Goal: Check status: Check status

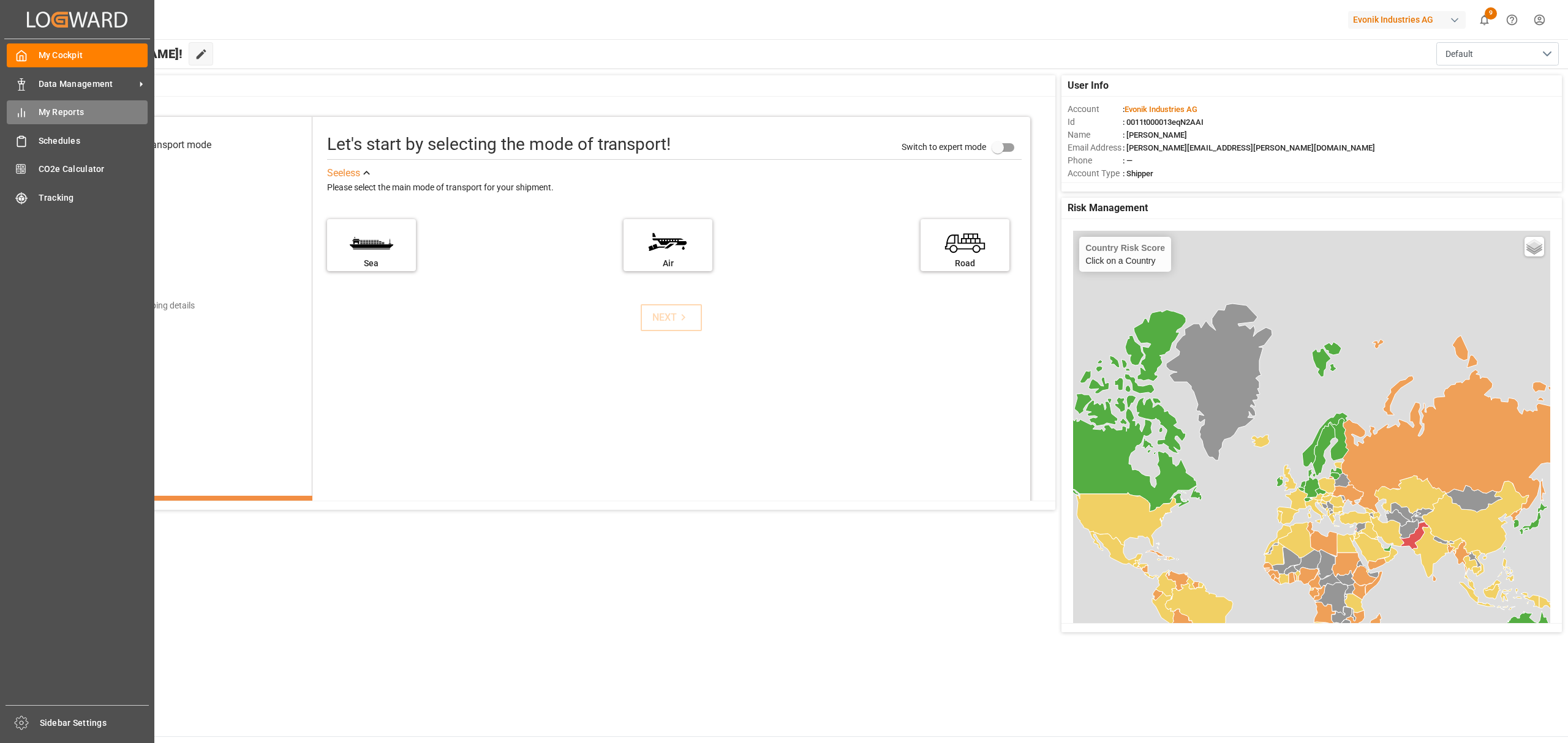
click at [50, 111] on span "My Reports" at bounding box center [93, 113] width 110 height 13
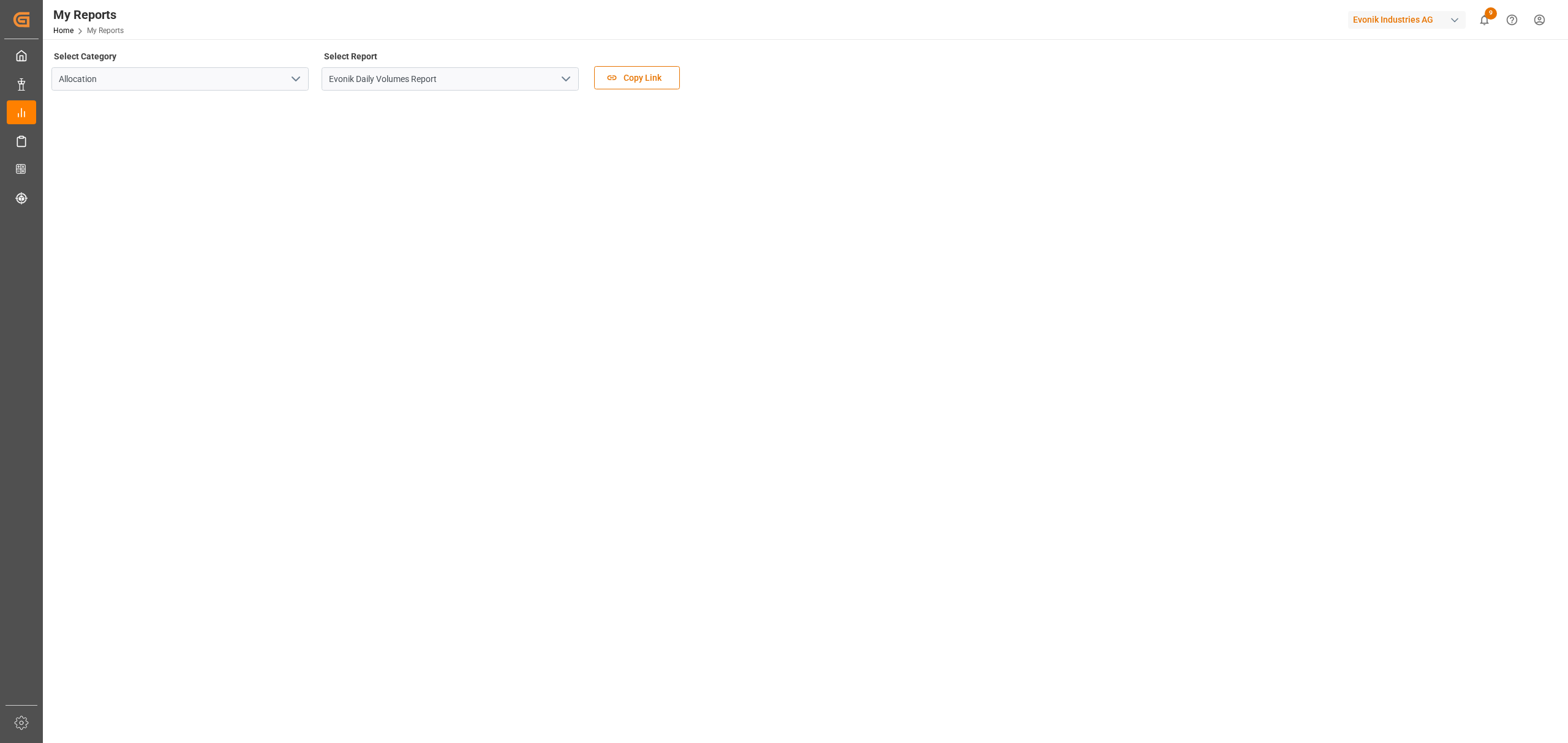
click at [566, 71] on icon "open menu" at bounding box center [566, 79] width 15 height 15
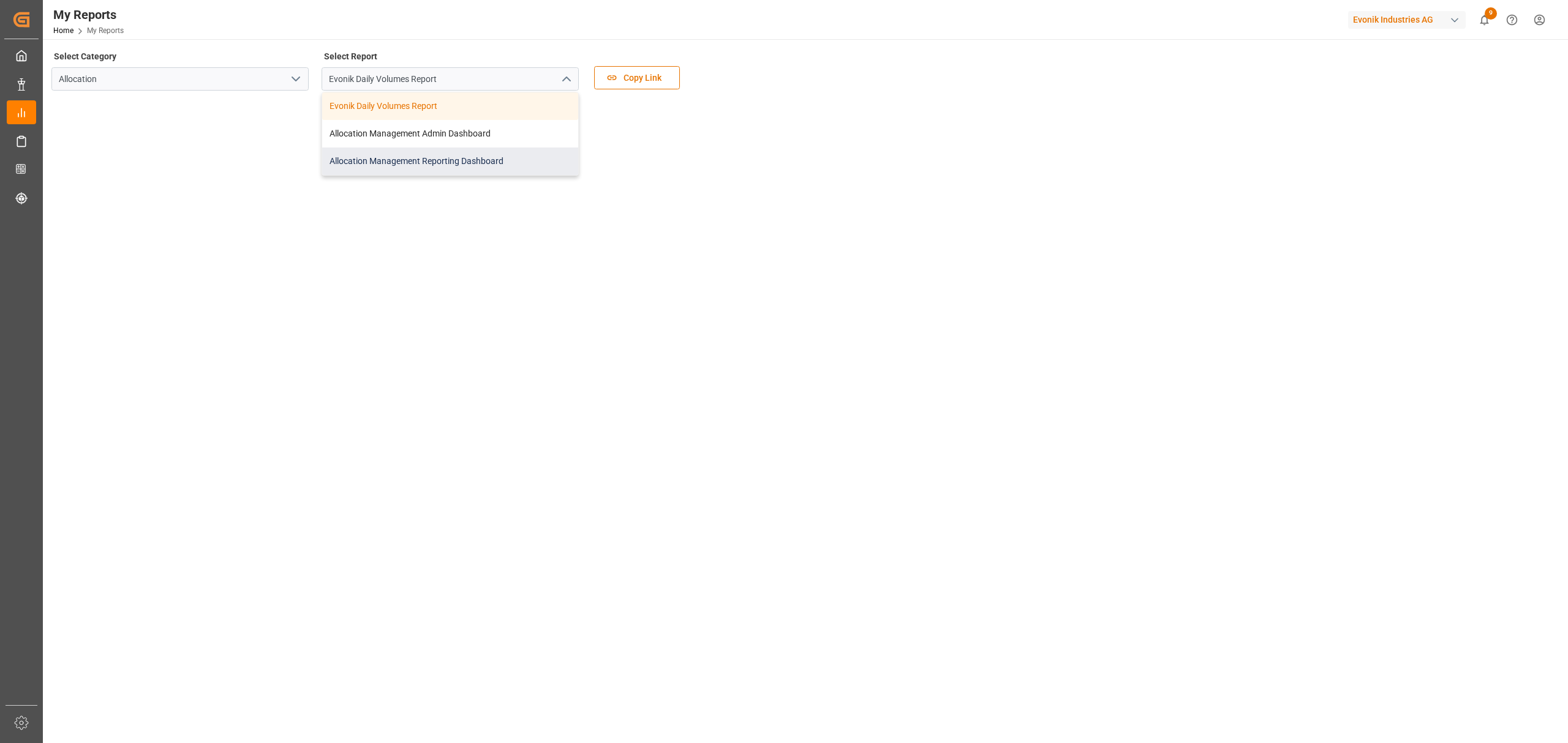
click at [415, 162] on div "Allocation Management Reporting Dashboard" at bounding box center [450, 161] width 256 height 28
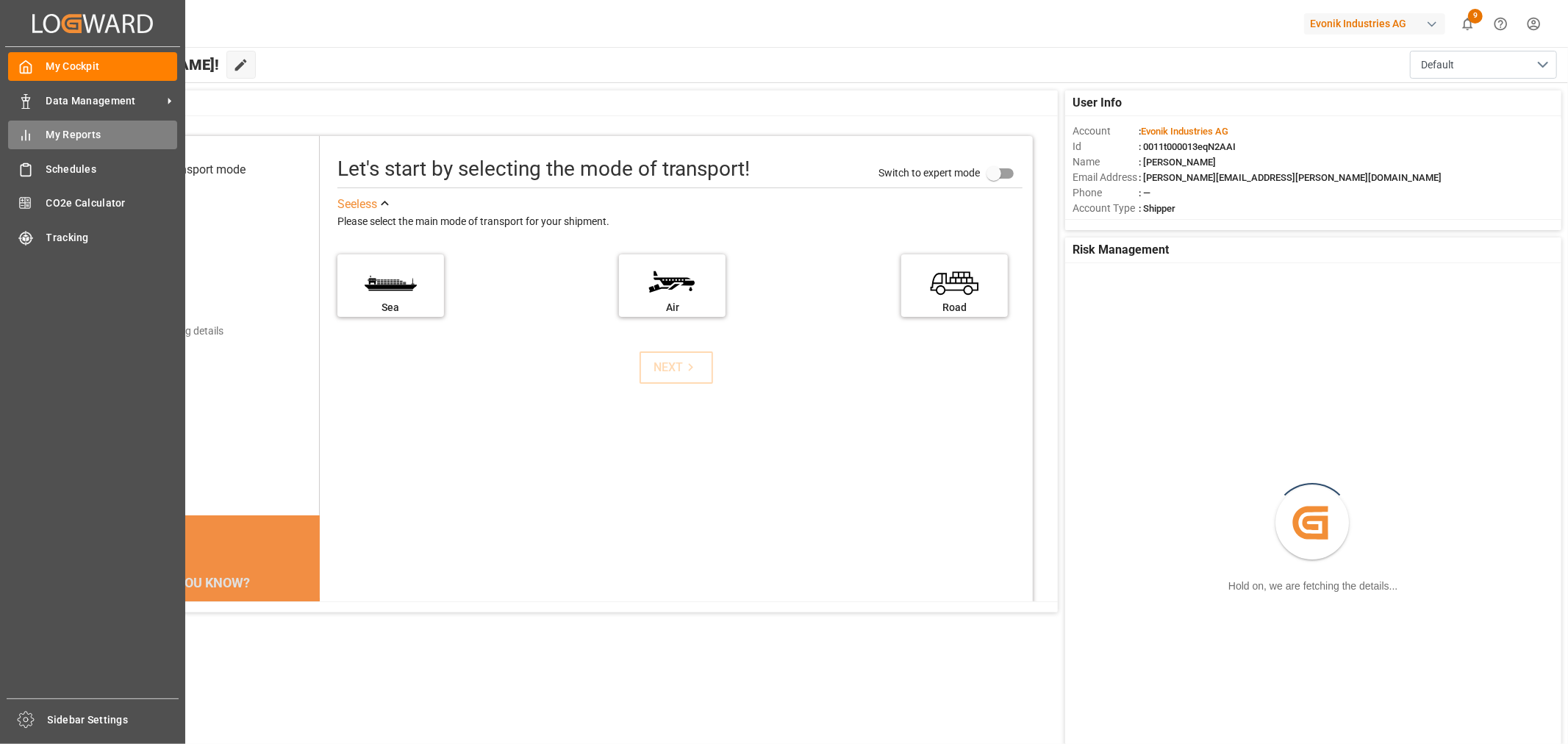
click at [58, 134] on span "My Reports" at bounding box center [112, 135] width 131 height 16
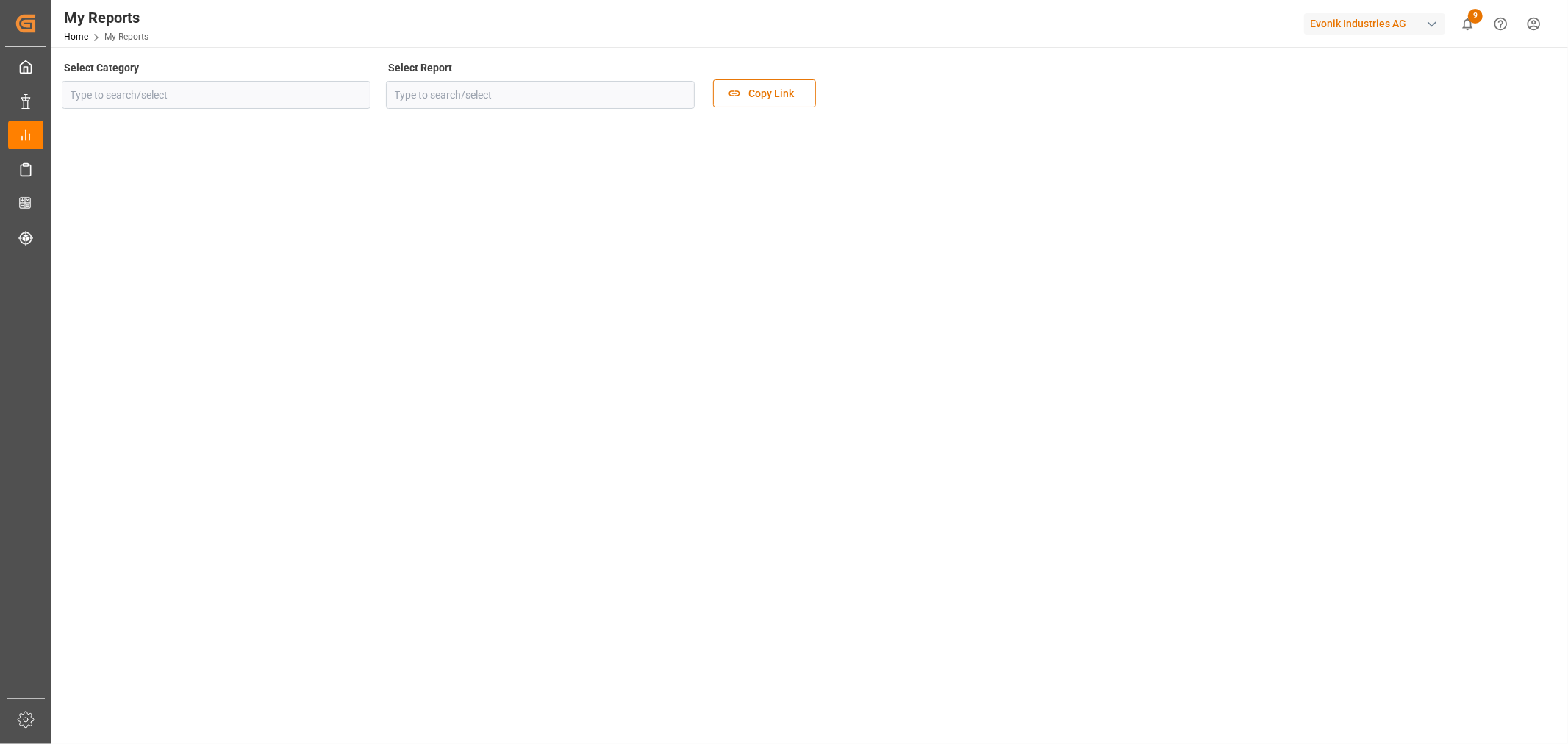
type input "Allocation"
type input "Evonik Daily Volumes Report"
click at [685, 98] on icon "open menu" at bounding box center [679, 94] width 18 height 18
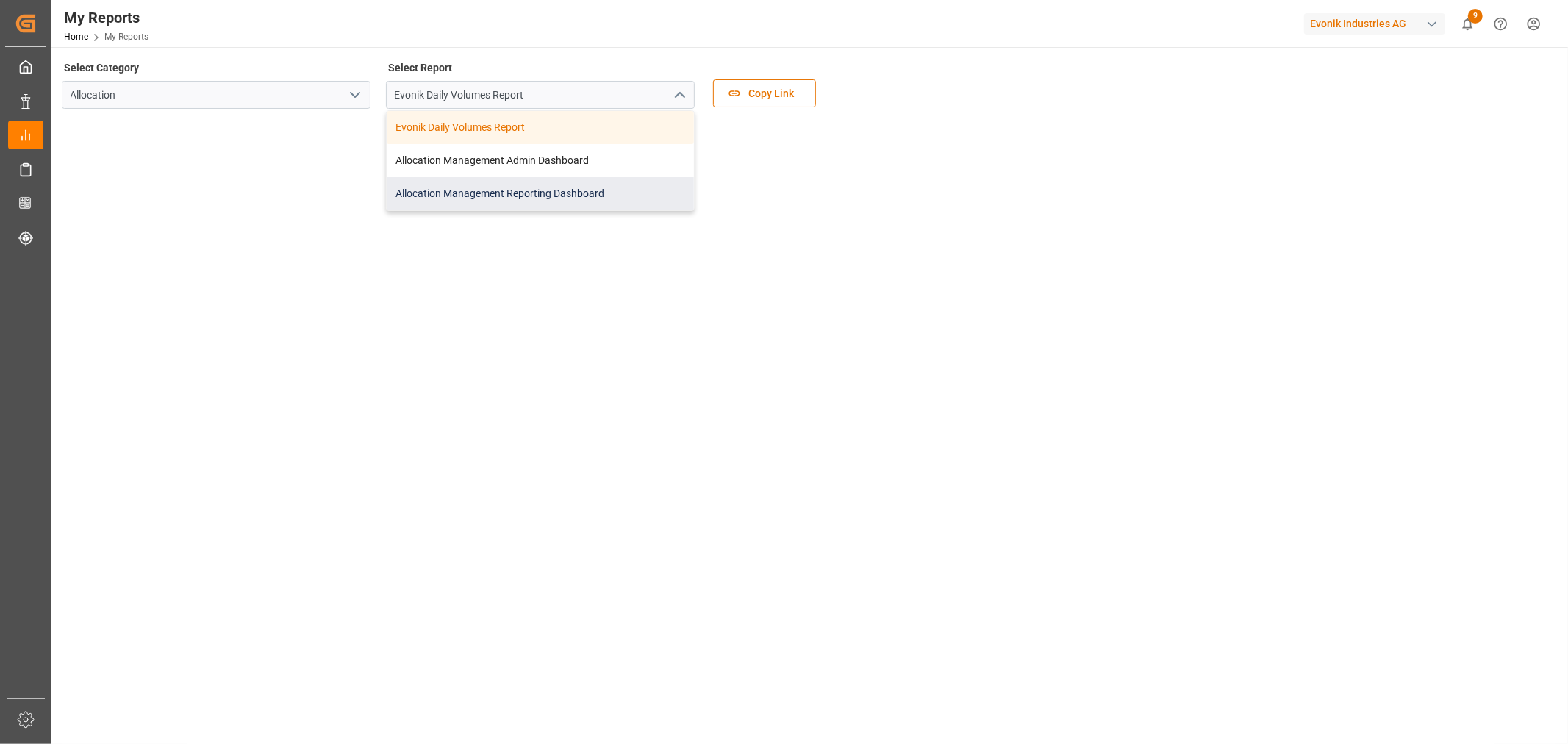
click at [498, 190] on div "Allocation Management Reporting Dashboard" at bounding box center [540, 194] width 307 height 33
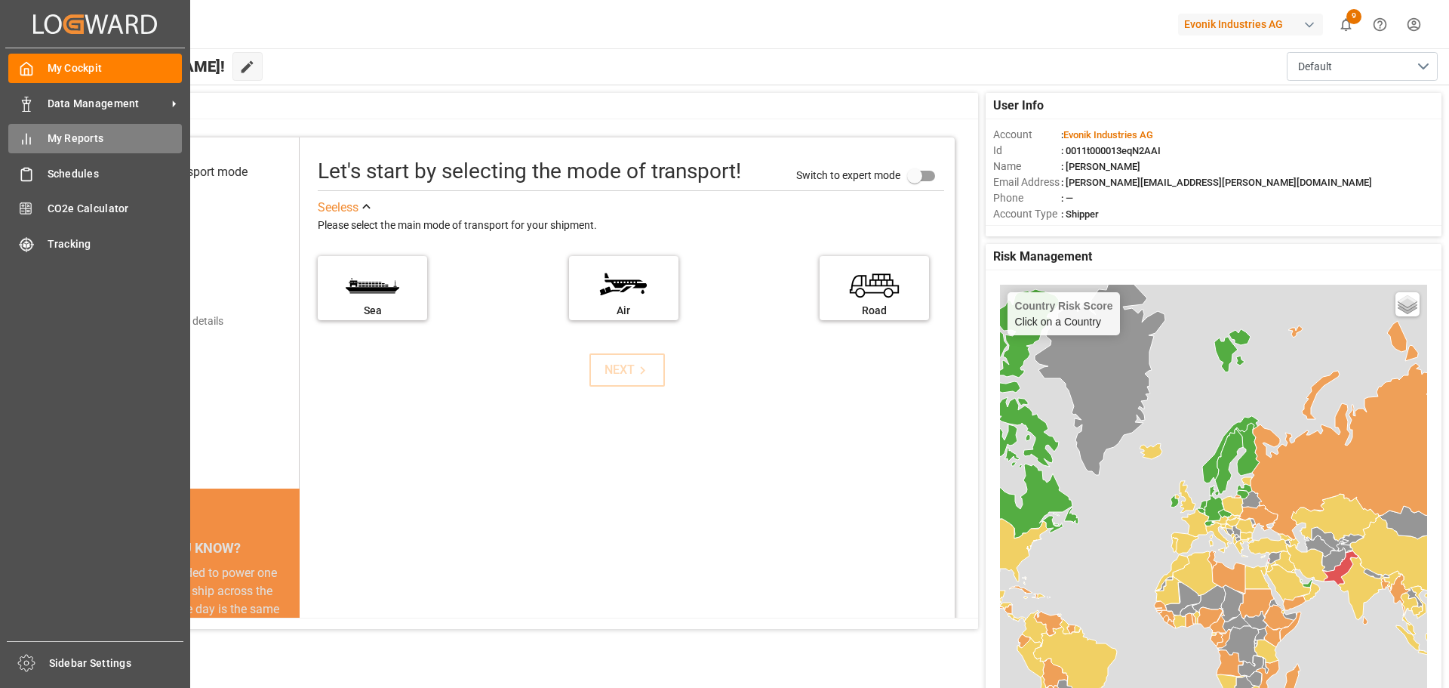
click at [78, 135] on span "My Reports" at bounding box center [115, 139] width 135 height 16
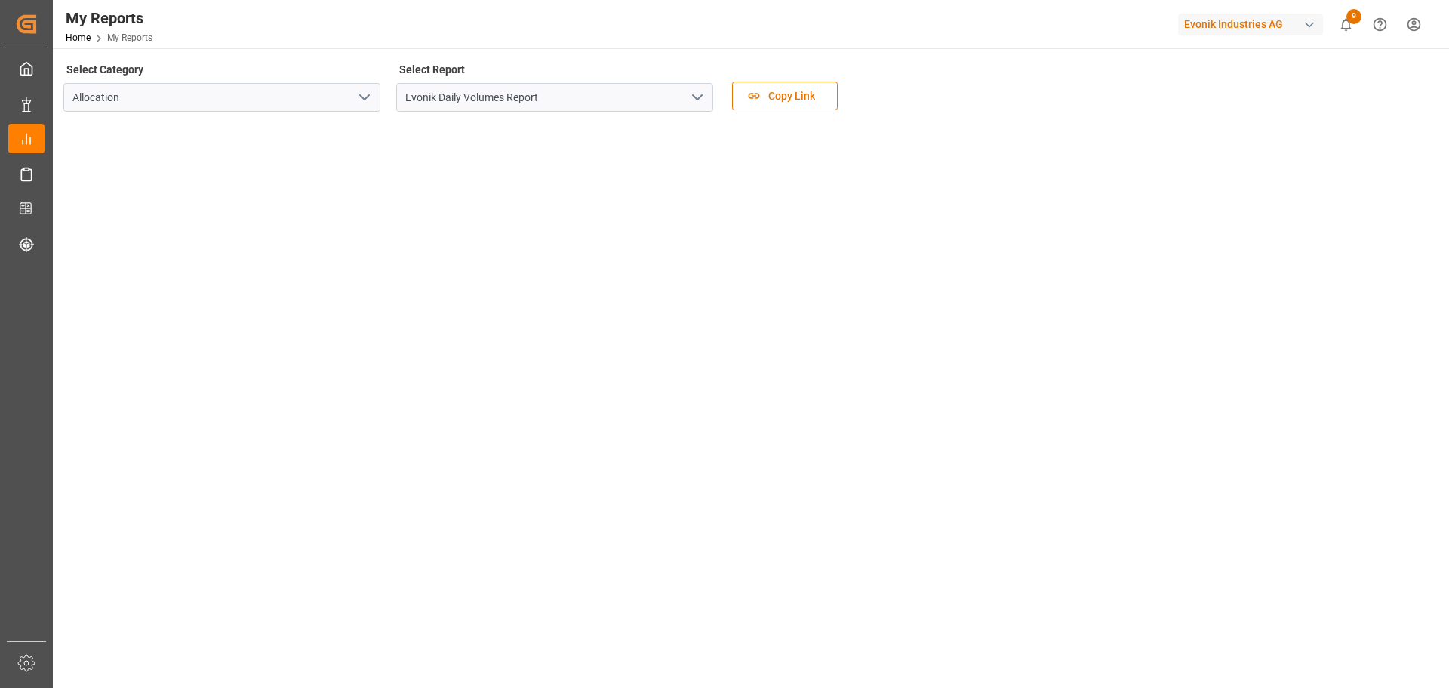
click at [702, 101] on icon "open menu" at bounding box center [697, 97] width 18 height 18
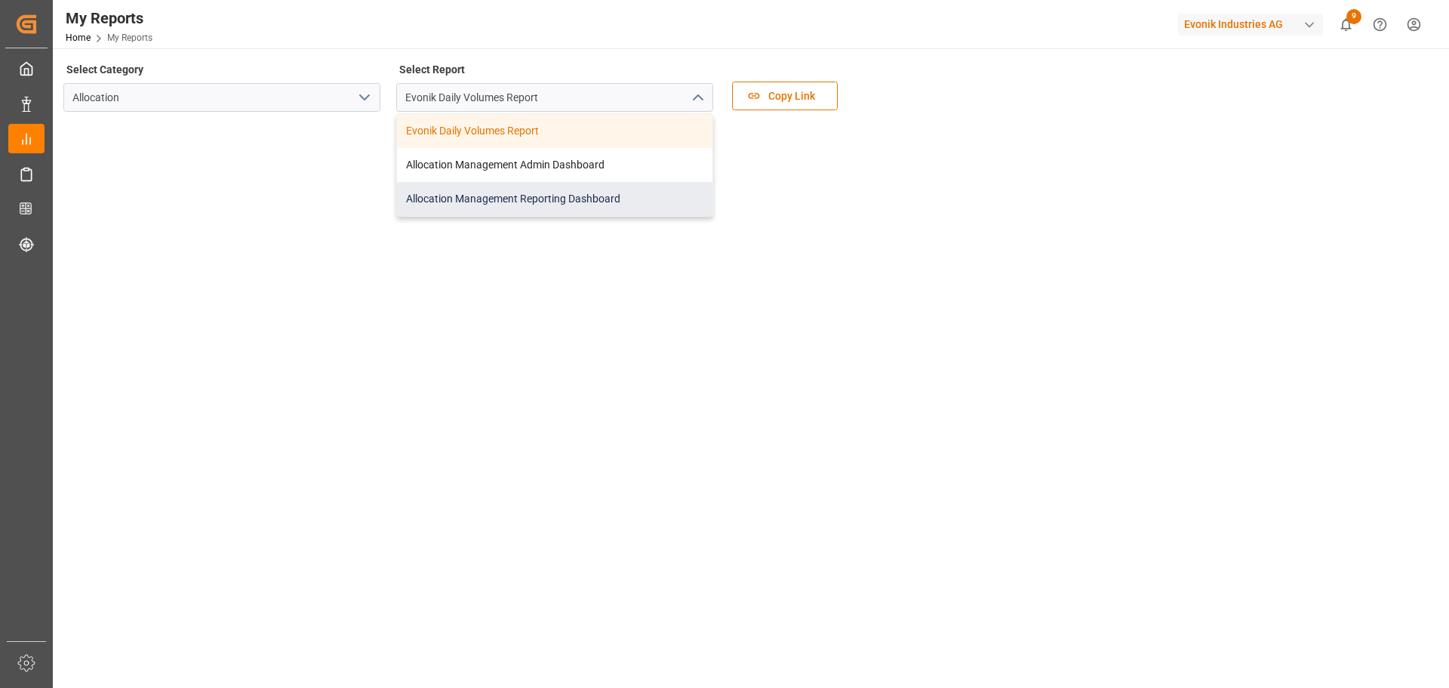
click at [600, 195] on div "Allocation Management Reporting Dashboard" at bounding box center [554, 199] width 315 height 34
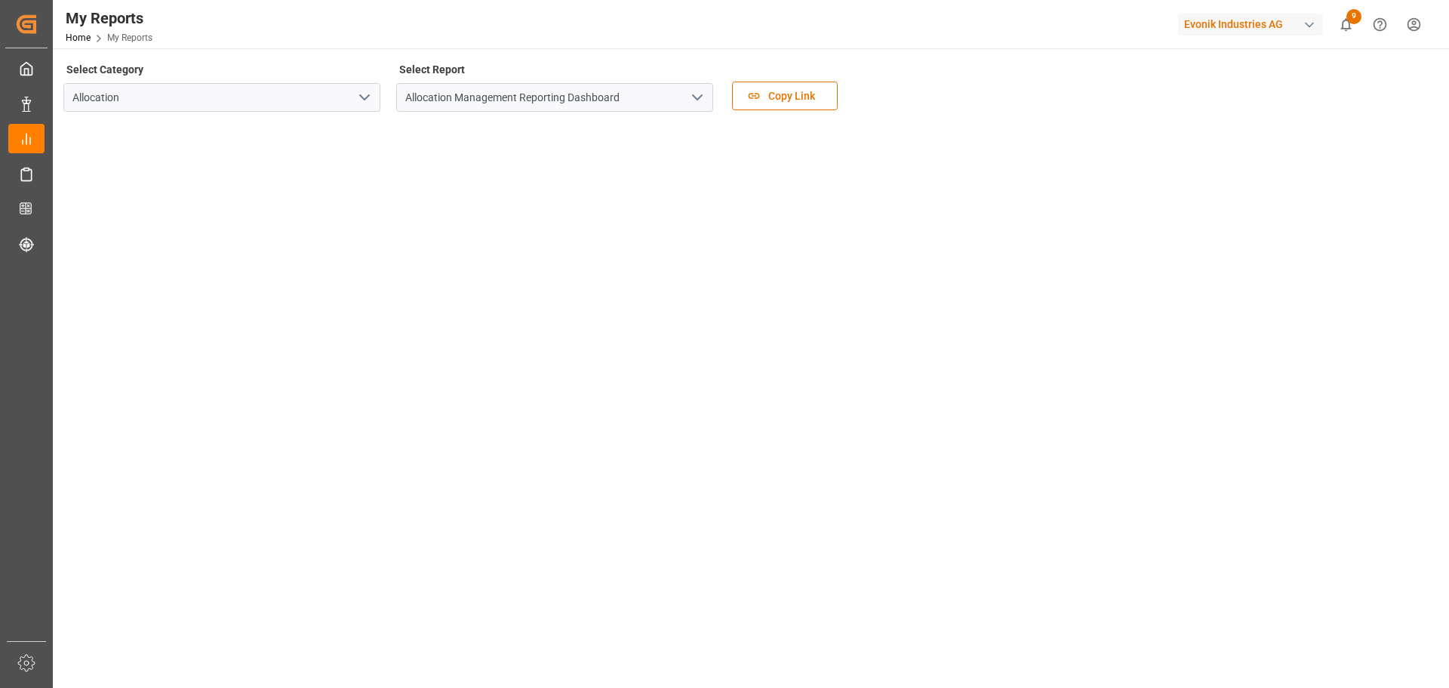
scroll to position [75, 0]
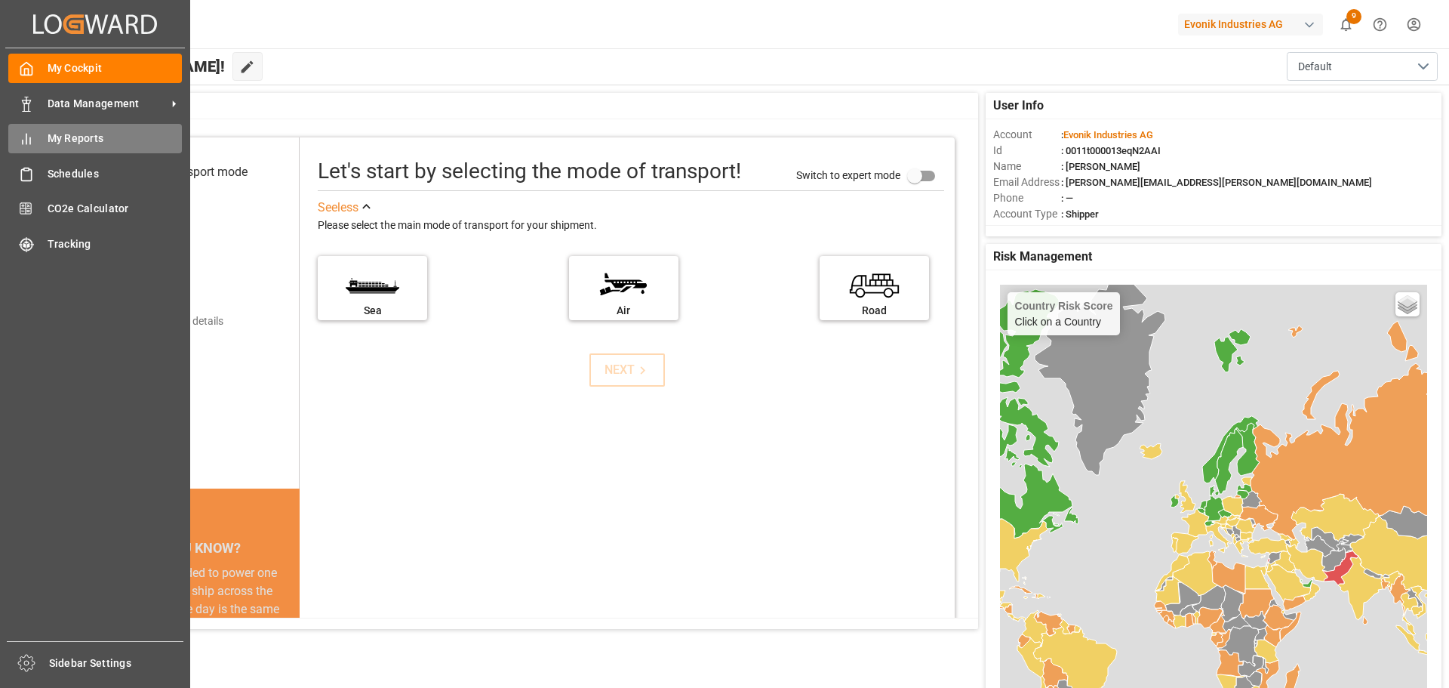
click at [77, 144] on span "My Reports" at bounding box center [115, 139] width 135 height 16
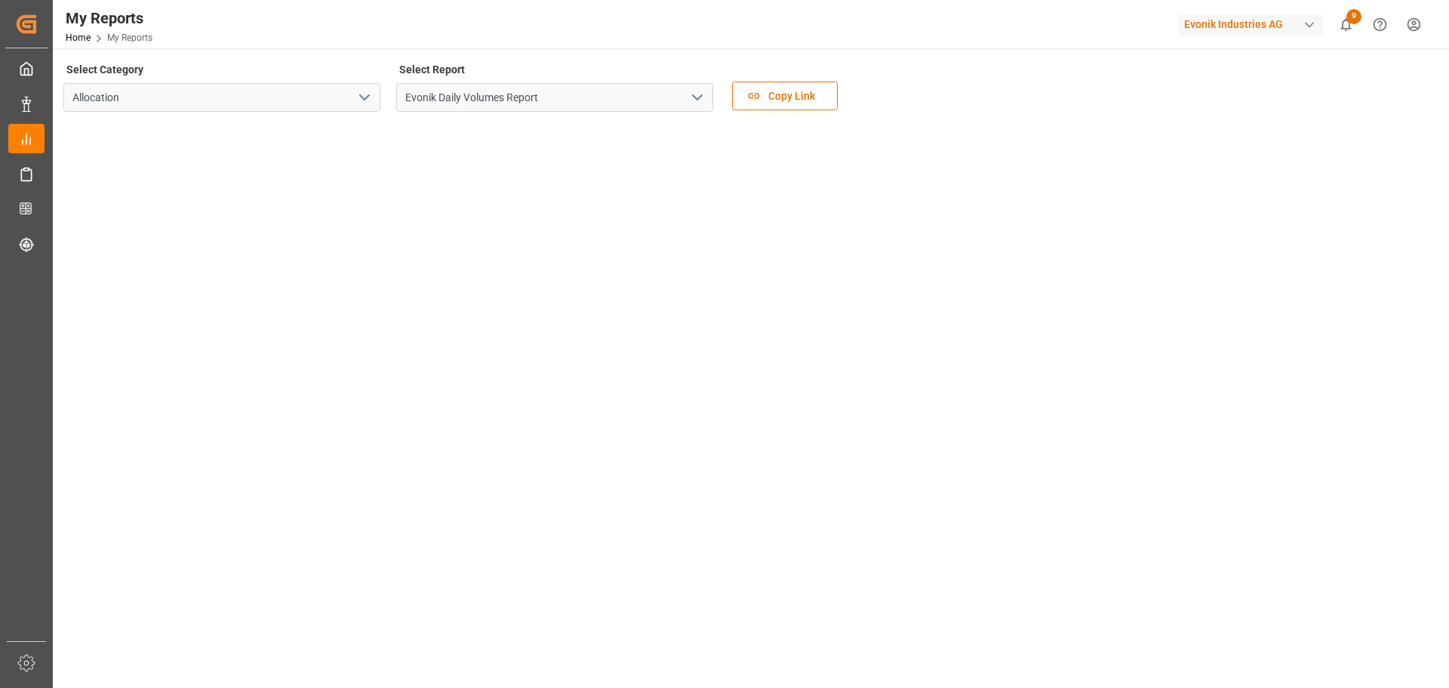
click at [700, 94] on icon "open menu" at bounding box center [697, 97] width 18 height 18
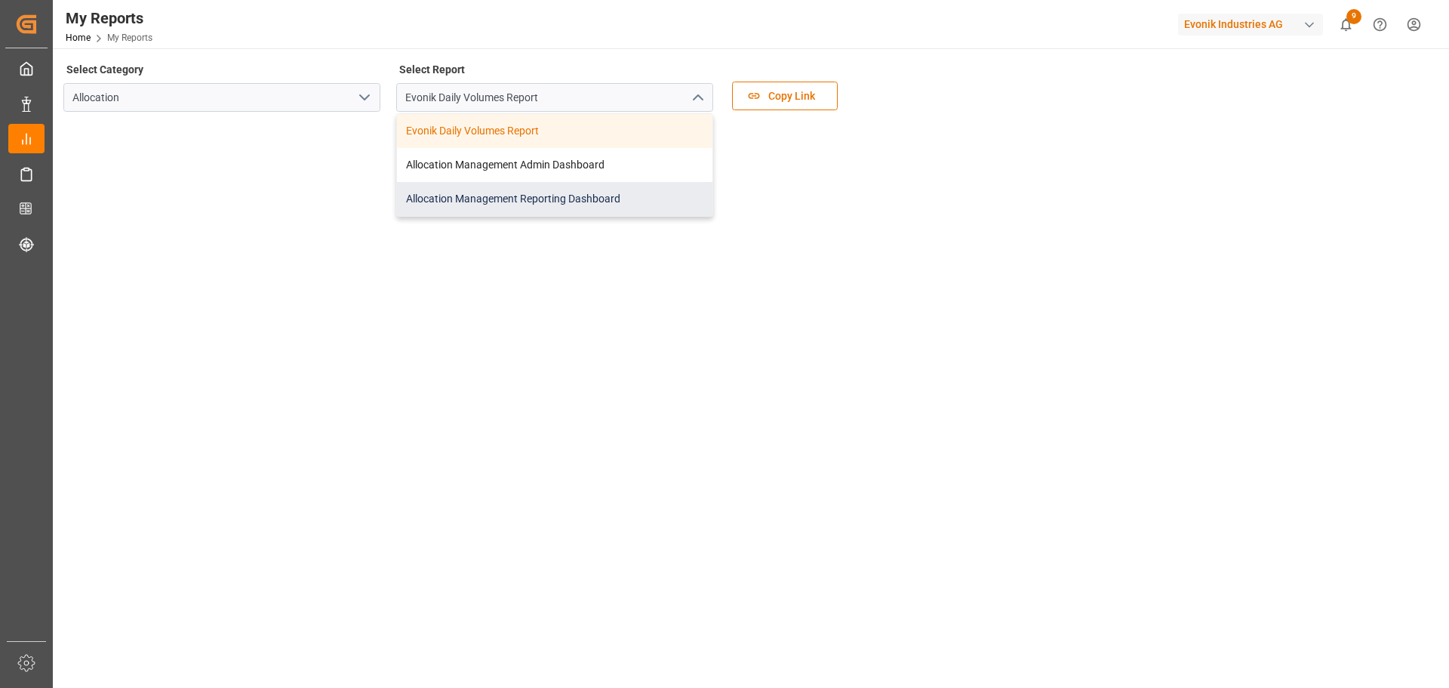
click at [516, 195] on div "Allocation Management Reporting Dashboard" at bounding box center [554, 199] width 315 height 34
